Goal: Task Accomplishment & Management: Manage account settings

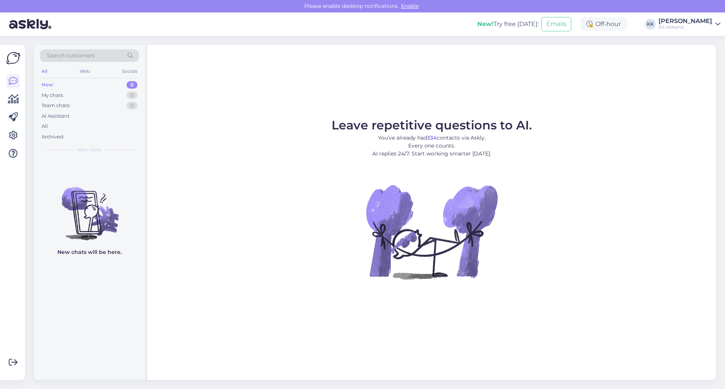
drag, startPoint x: 0, startPoint y: 0, endPoint x: 710, endPoint y: 26, distance: 710.4
click at [710, 26] on div "AS Veikand" at bounding box center [685, 27] width 54 height 6
click at [659, 75] on div "Log out" at bounding box center [674, 77] width 92 height 14
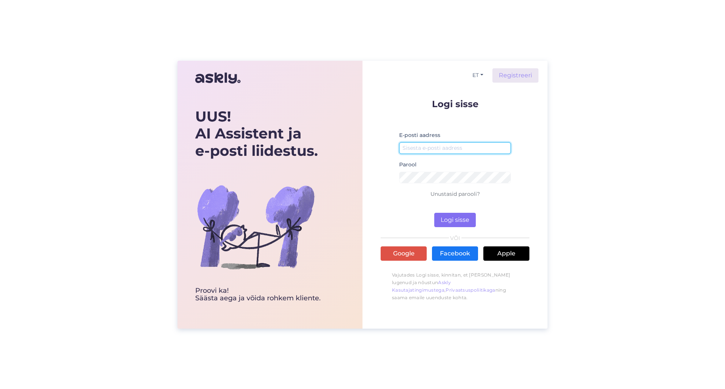
type input "[EMAIL_ADDRESS][DOMAIN_NAME]"
click at [462, 222] on button "Logi sisse" at bounding box center [455, 220] width 42 height 14
